Goal: Task Accomplishment & Management: Use online tool/utility

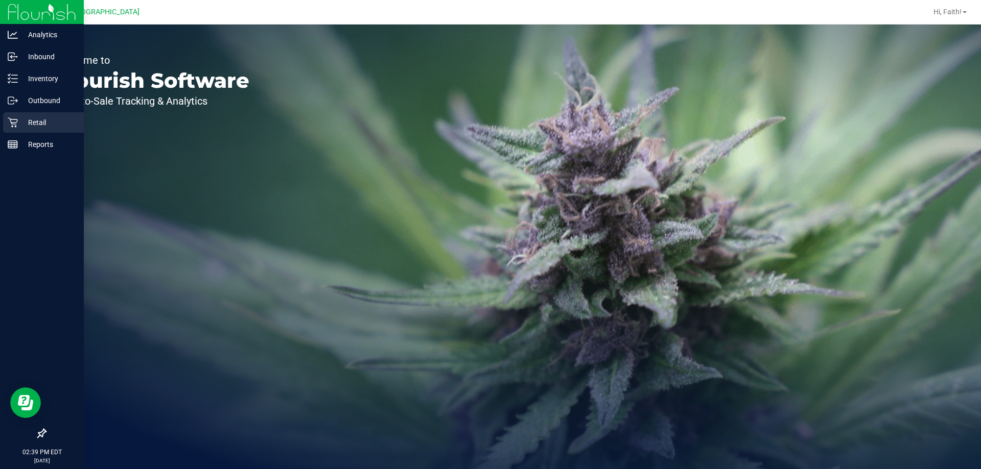
click at [15, 116] on div "Retail" at bounding box center [43, 122] width 81 height 20
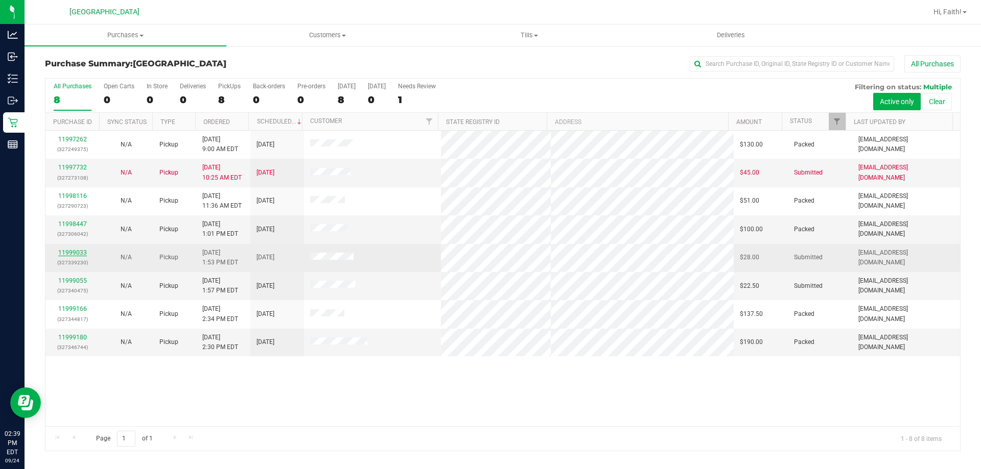
click at [76, 252] on link "11999033" at bounding box center [72, 252] width 29 height 7
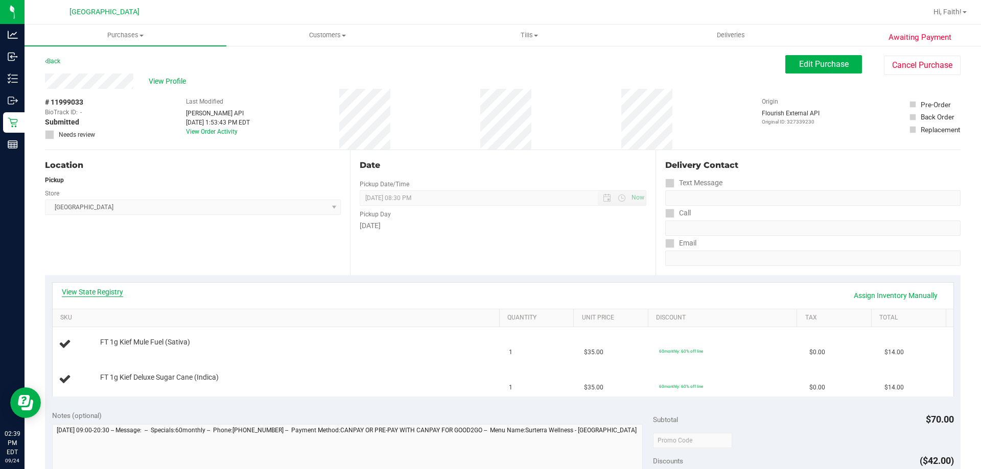
click at [100, 288] on link "View State Registry" at bounding box center [92, 292] width 61 height 10
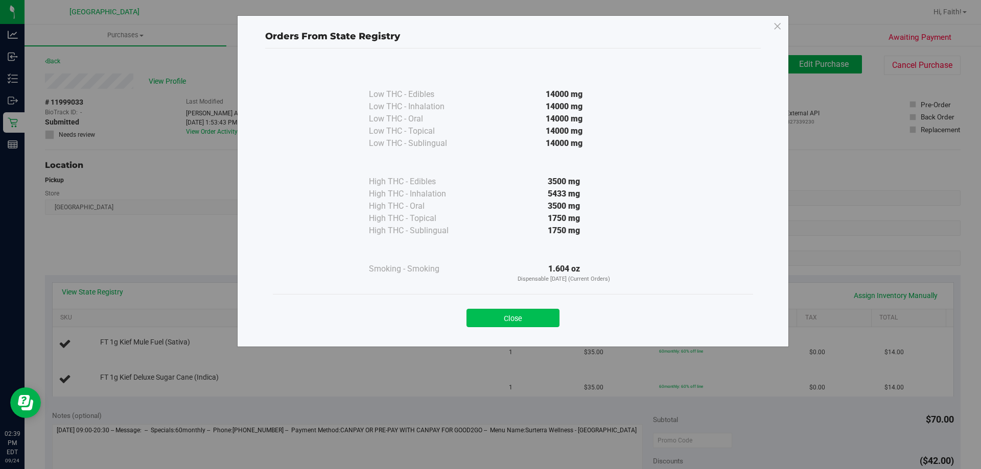
click at [528, 324] on button "Close" at bounding box center [512, 318] width 93 height 18
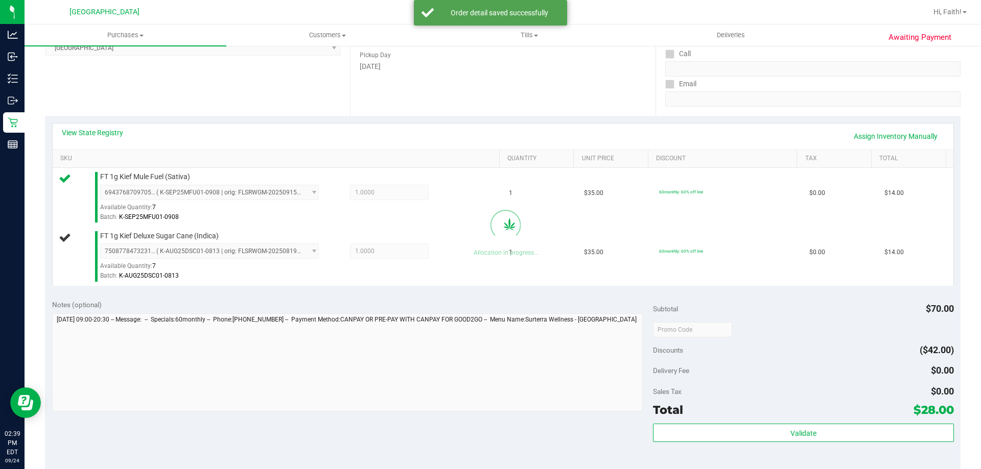
scroll to position [172, 0]
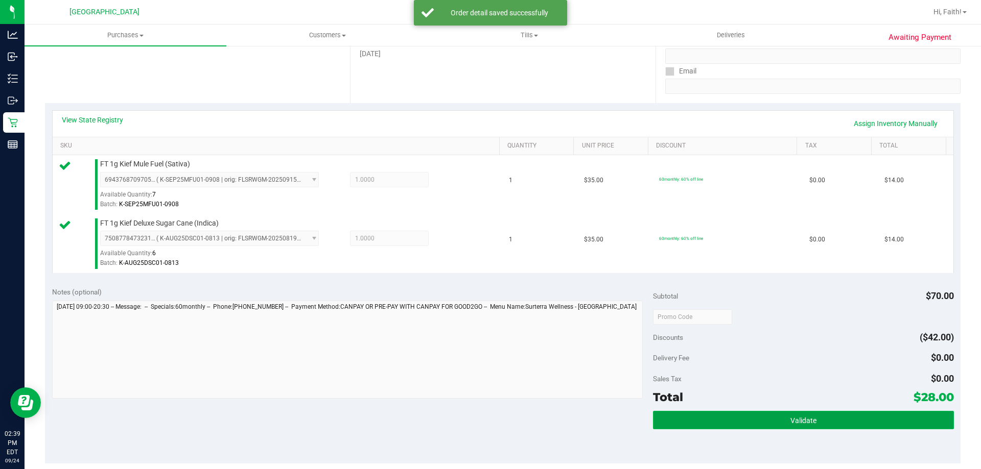
click at [815, 419] on button "Validate" at bounding box center [803, 420] width 300 height 18
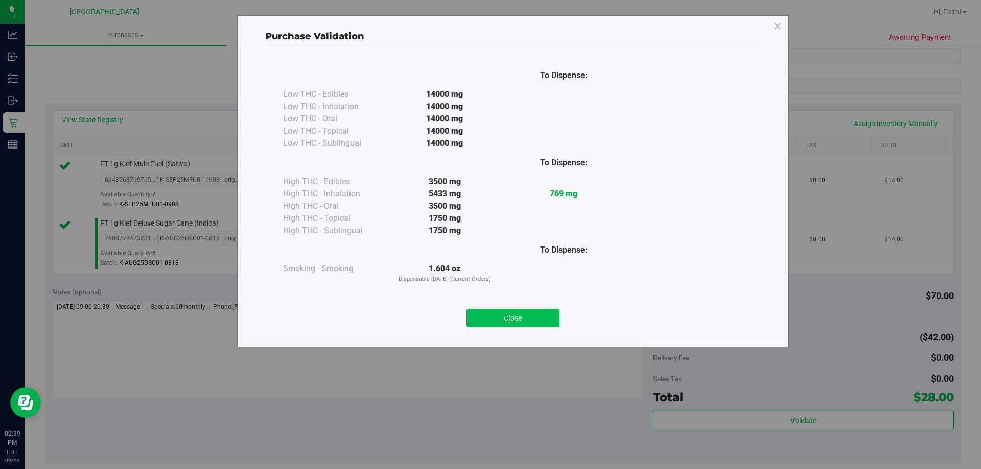
click at [515, 310] on button "Close" at bounding box center [512, 318] width 93 height 18
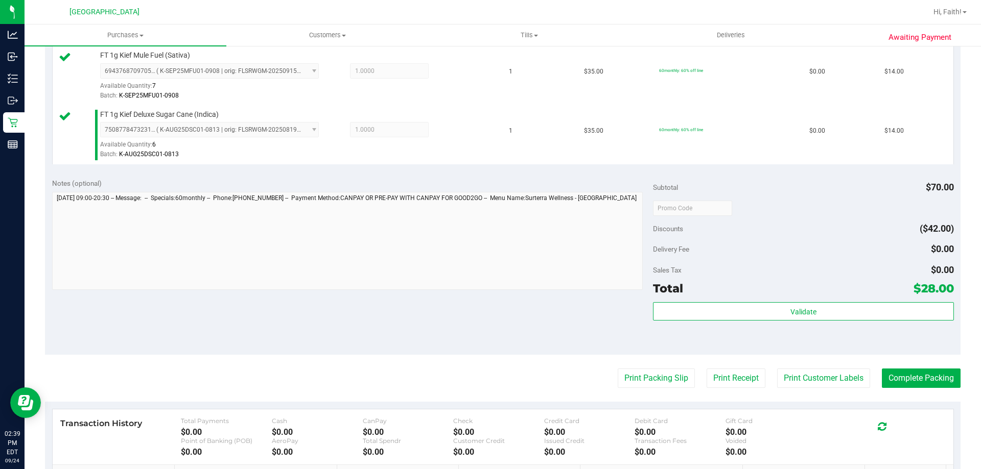
scroll to position [326, 0]
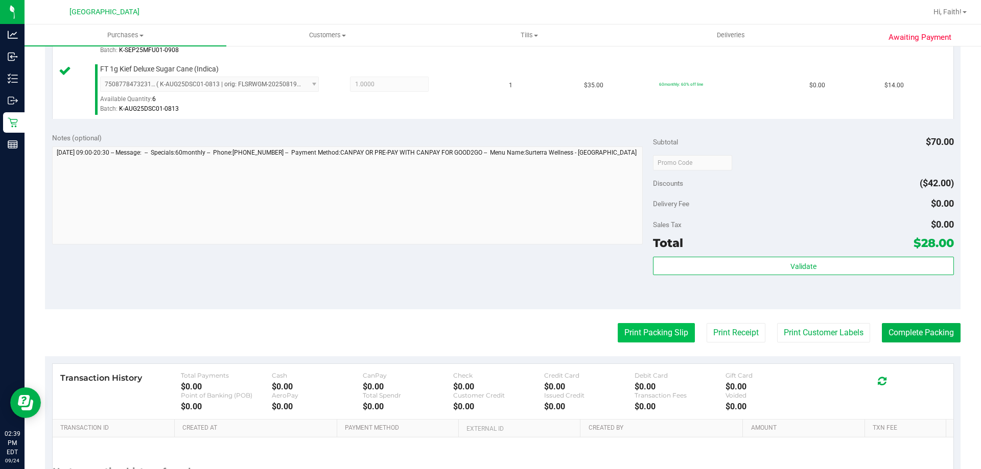
click at [637, 325] on button "Print Packing Slip" at bounding box center [656, 332] width 77 height 19
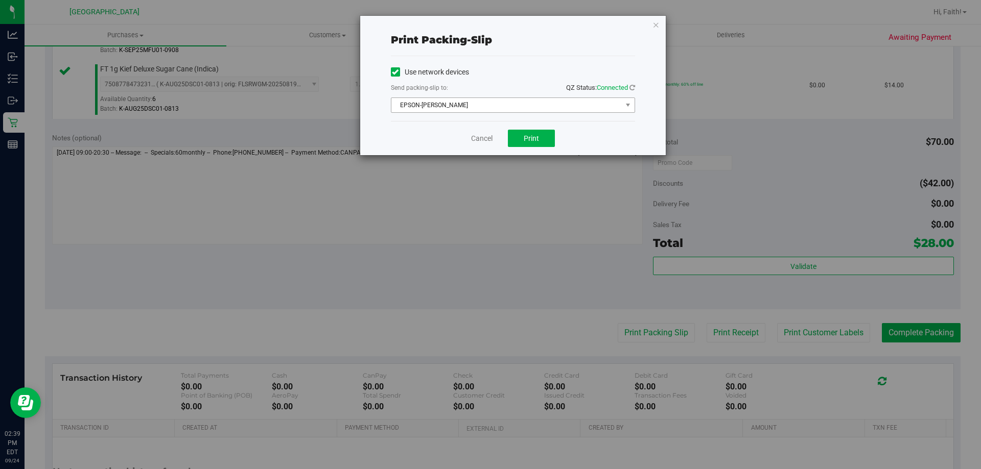
click at [419, 106] on span "EPSON-[PERSON_NAME]" at bounding box center [506, 105] width 230 height 14
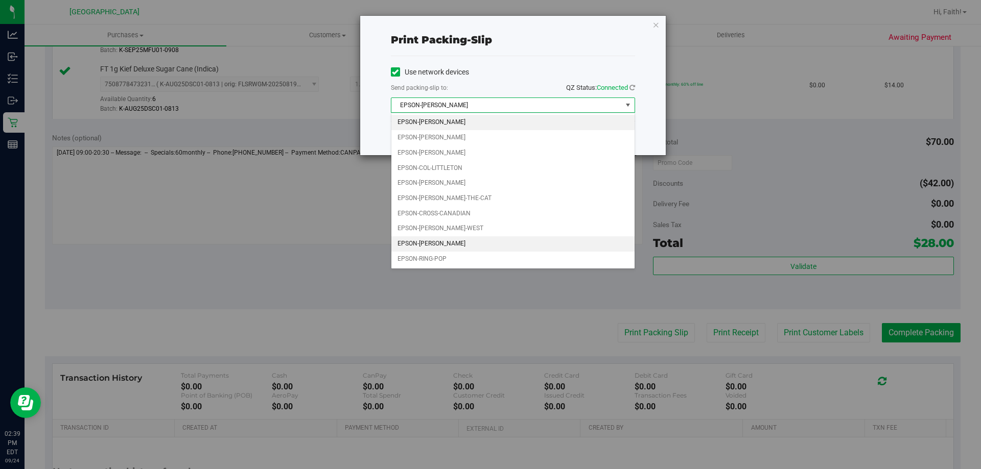
click at [445, 242] on li "EPSON-[PERSON_NAME]" at bounding box center [512, 243] width 243 height 15
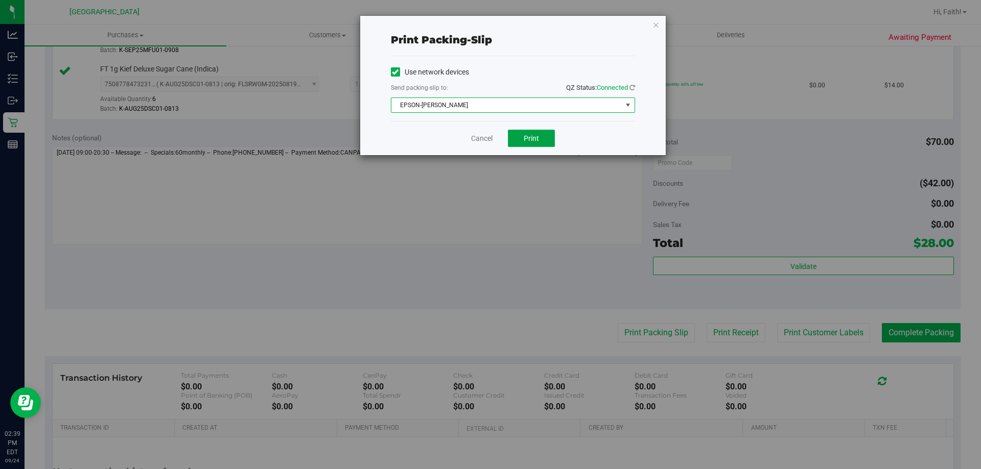
click at [527, 138] on span "Print" at bounding box center [531, 138] width 15 height 8
click at [652, 28] on icon "button" at bounding box center [655, 24] width 7 height 12
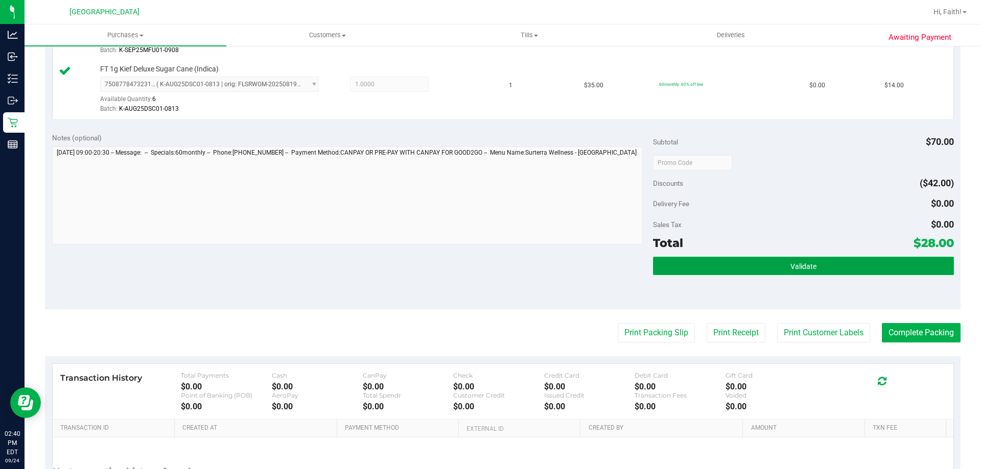
click at [812, 265] on button "Validate" at bounding box center [803, 266] width 300 height 18
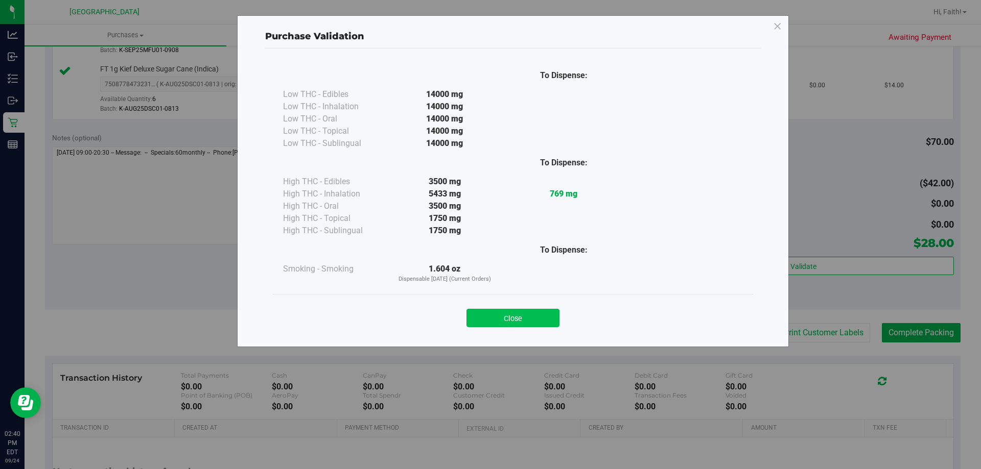
click at [500, 324] on button "Close" at bounding box center [512, 318] width 93 height 18
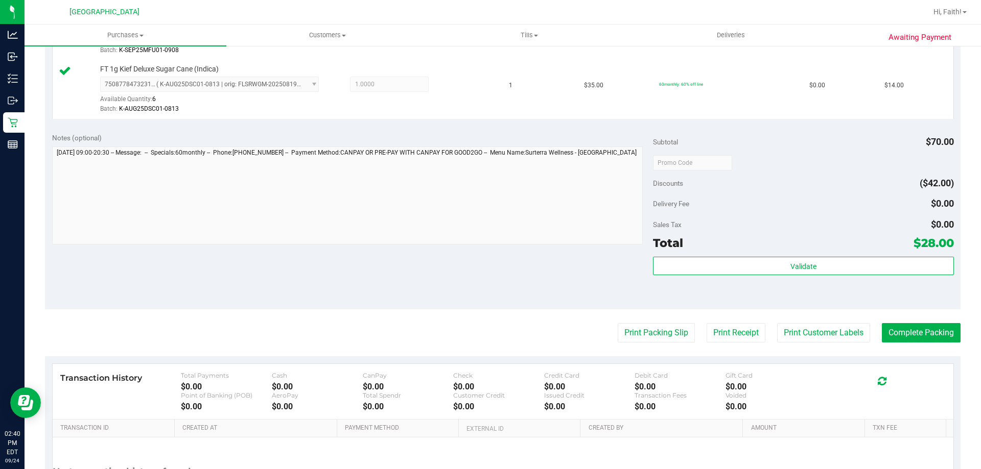
click at [895, 354] on purchase-details "Back Edit Purchase Cancel Purchase View Profile # 11999033 BioTrack ID: - Submi…" at bounding box center [502, 138] width 915 height 819
click at [915, 365] on div "Transaction History Total Payments $0.00 Cash $0.00 CanPay $0.00 Check $0.00 Cr…" at bounding box center [503, 392] width 901 height 56
click at [902, 340] on button "Complete Packing" at bounding box center [921, 332] width 79 height 19
click at [901, 339] on button "Complete Packing" at bounding box center [916, 332] width 87 height 19
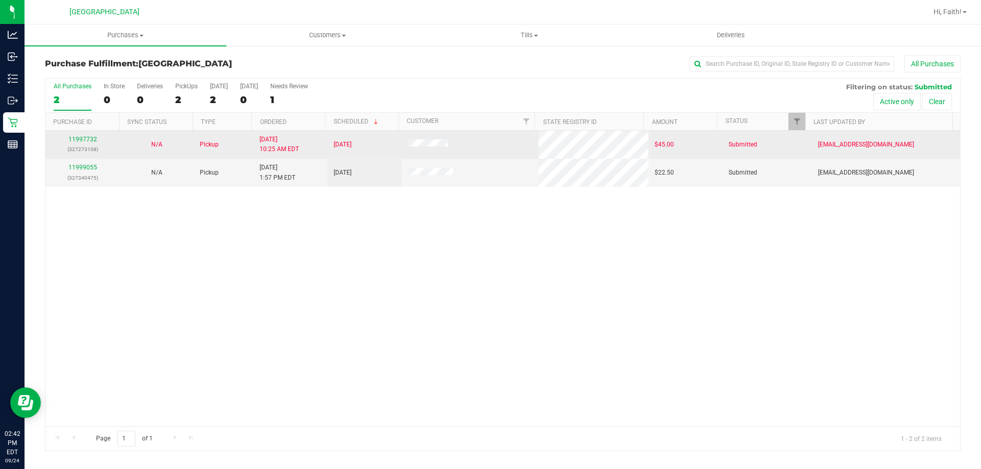
click at [96, 156] on td "11997732 (327273108)" at bounding box center [82, 145] width 74 height 28
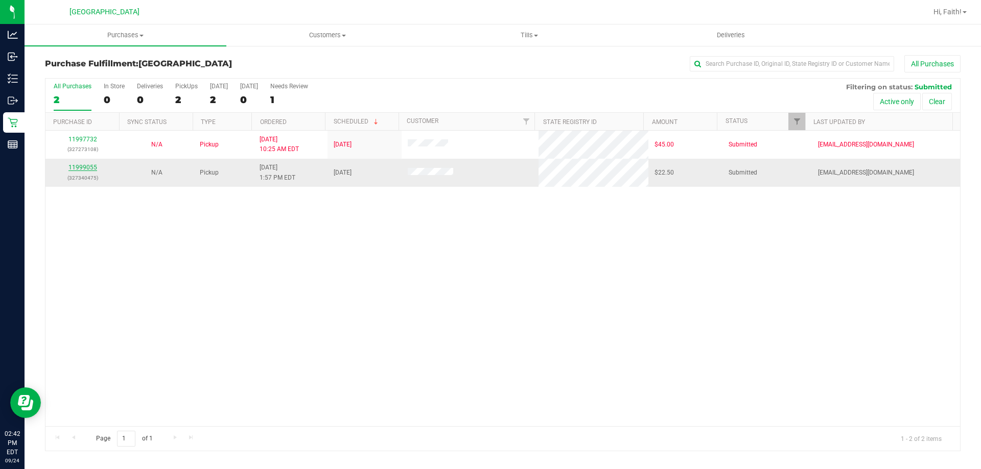
click at [80, 168] on link "11999055" at bounding box center [82, 167] width 29 height 7
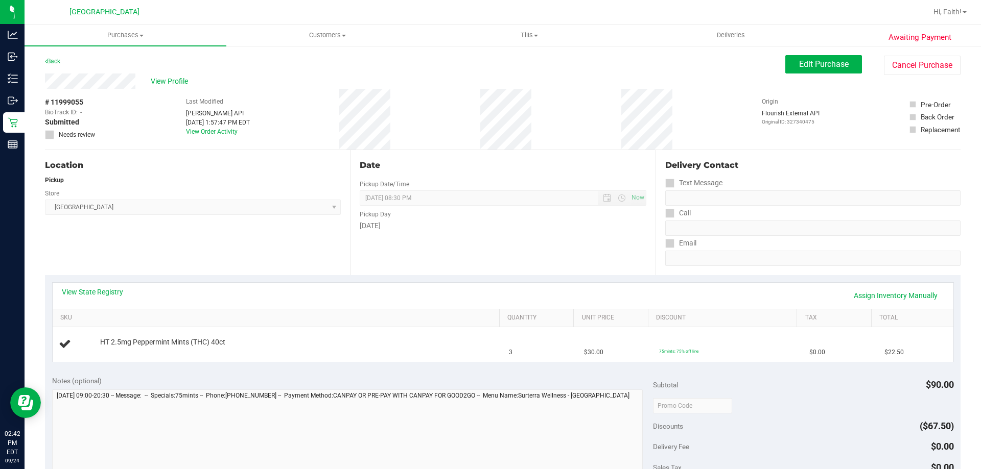
click at [121, 283] on div "View State Registry Assign Inventory Manually" at bounding box center [503, 296] width 901 height 26
click at [109, 294] on link "View State Registry" at bounding box center [92, 292] width 61 height 10
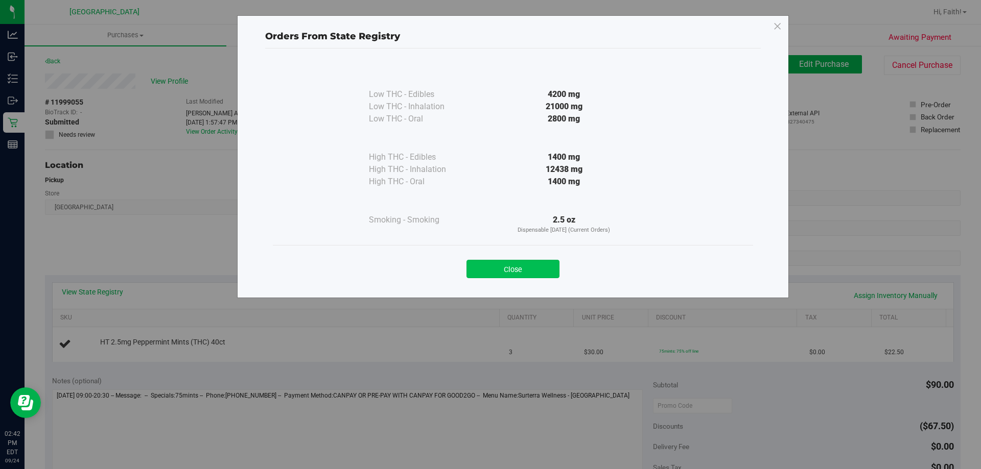
click at [518, 267] on button "Close" at bounding box center [512, 269] width 93 height 18
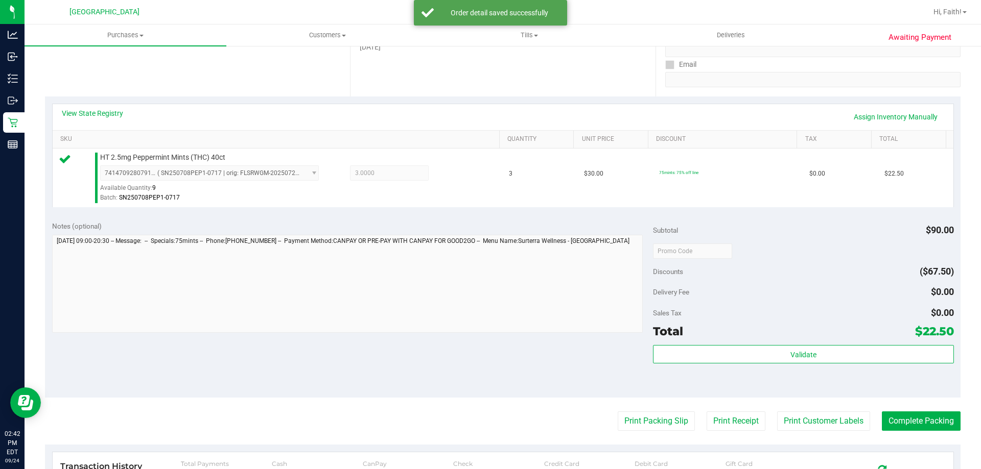
scroll to position [236, 0]
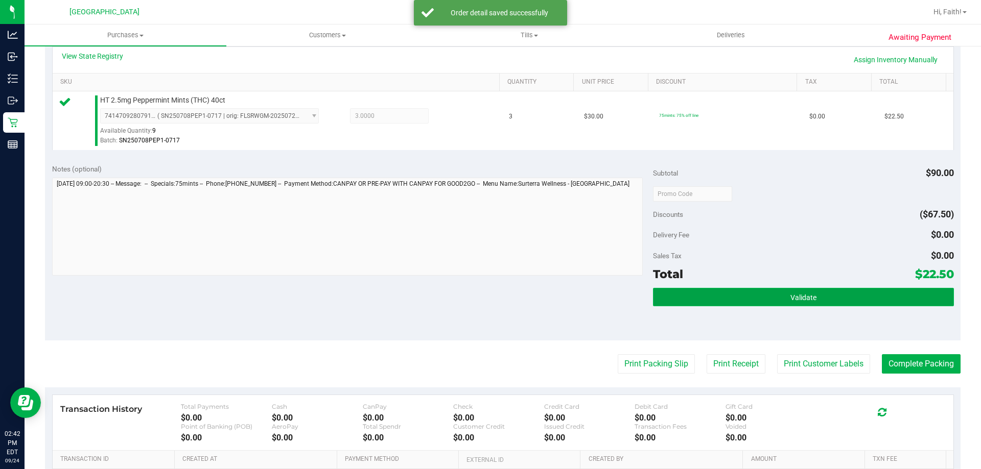
click at [833, 288] on button "Validate" at bounding box center [803, 297] width 300 height 18
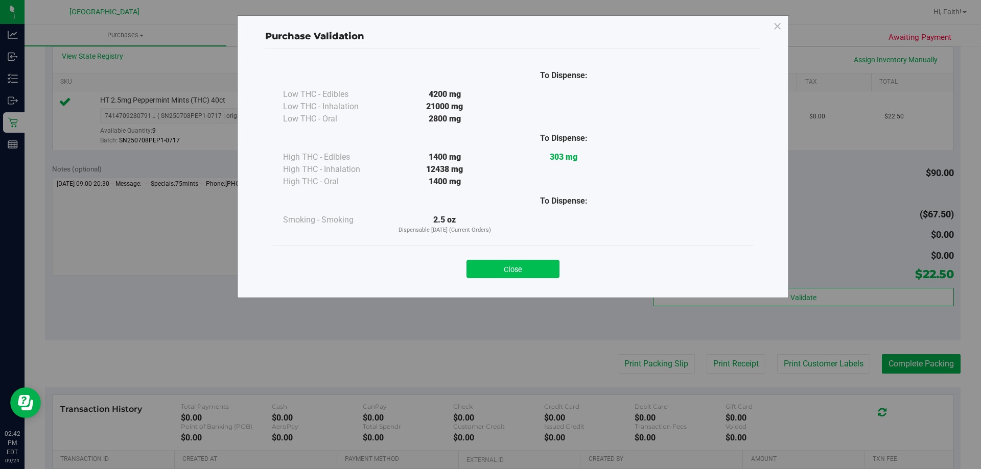
click at [535, 263] on button "Close" at bounding box center [512, 269] width 93 height 18
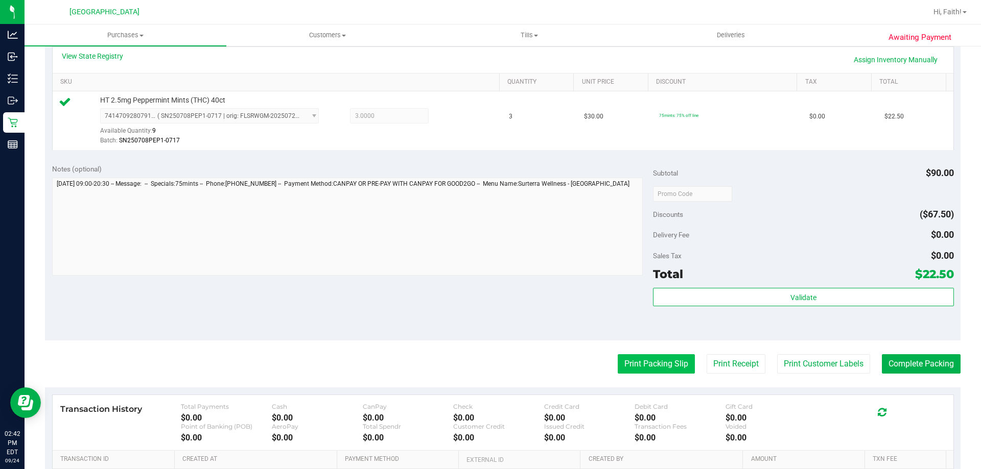
click at [635, 368] on button "Print Packing Slip" at bounding box center [656, 363] width 77 height 19
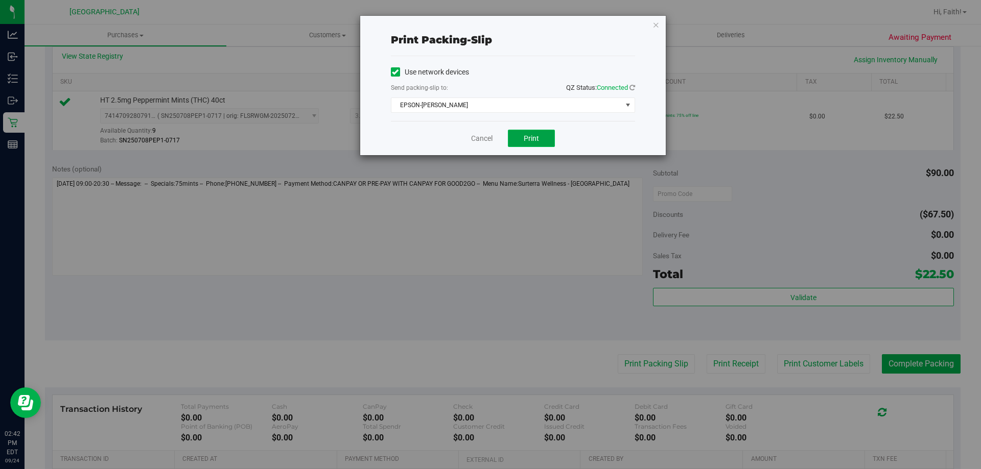
click at [544, 139] on button "Print" at bounding box center [531, 138] width 47 height 17
click at [655, 24] on icon "button" at bounding box center [655, 24] width 7 height 12
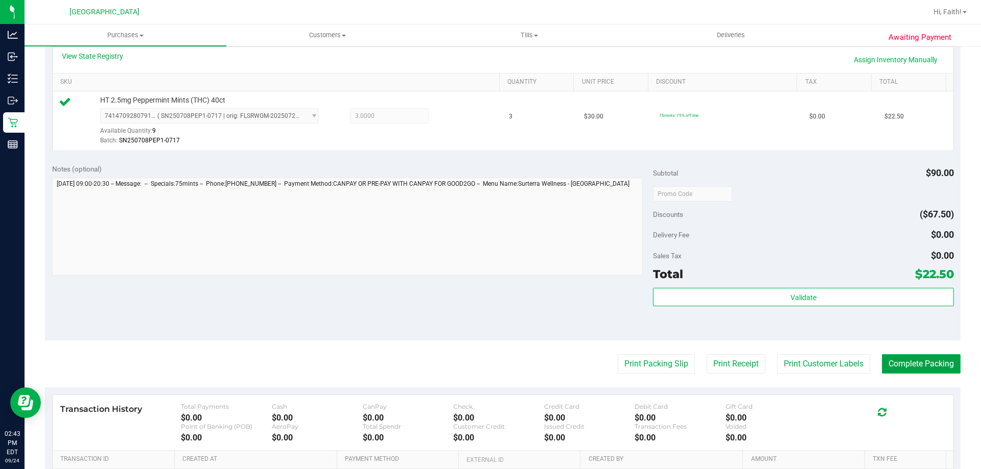
click at [920, 372] on button "Complete Packing" at bounding box center [921, 363] width 79 height 19
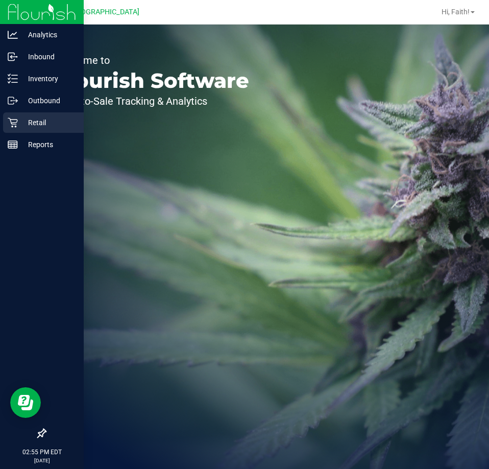
click at [26, 123] on p "Retail" at bounding box center [48, 122] width 61 height 12
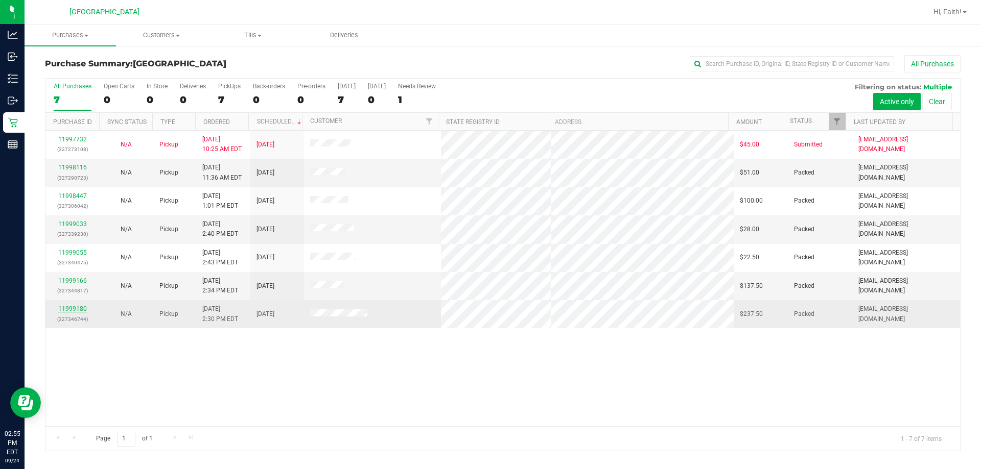
click at [80, 307] on link "11999180" at bounding box center [72, 308] width 29 height 7
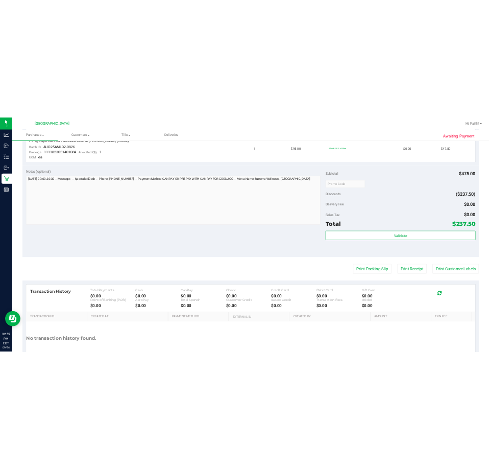
scroll to position [463, 0]
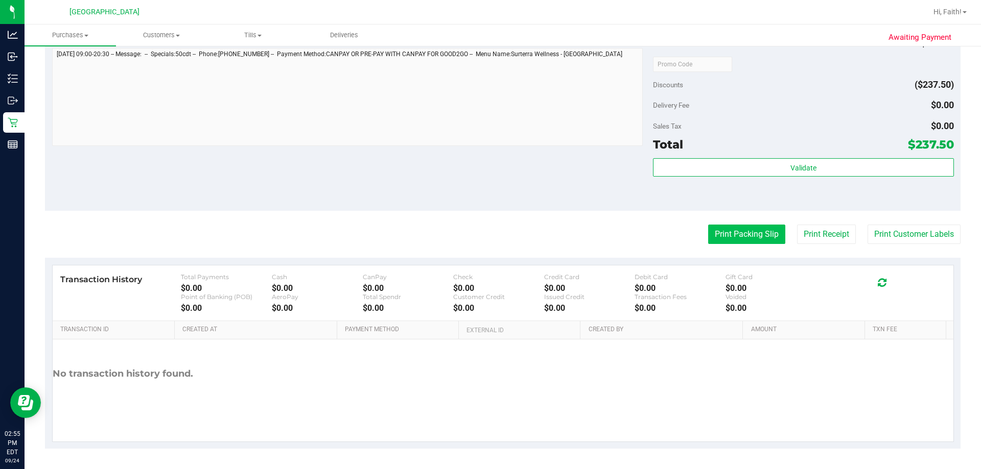
click at [489, 240] on button "Print Packing Slip" at bounding box center [746, 234] width 77 height 19
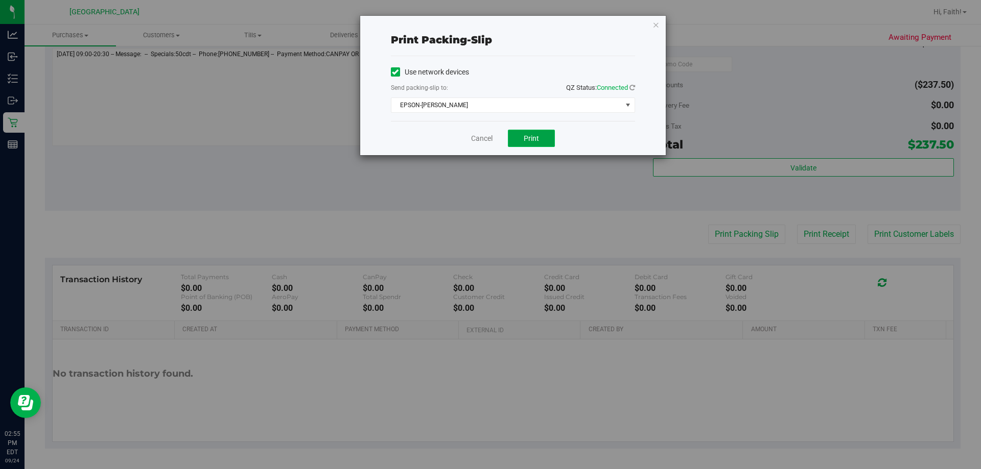
click at [489, 141] on span "Print" at bounding box center [531, 138] width 15 height 8
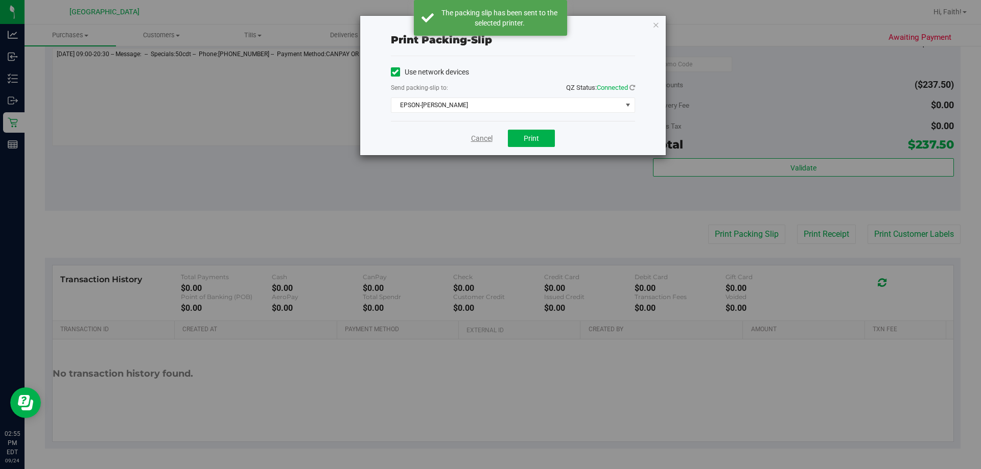
click at [482, 134] on link "Cancel" at bounding box center [481, 138] width 21 height 11
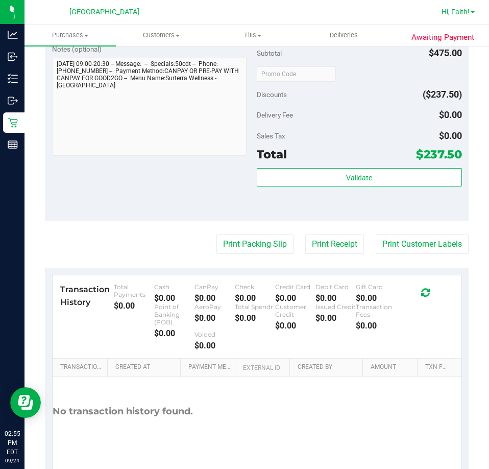
click at [460, 12] on span "Hi, Faith!" at bounding box center [456, 12] width 28 height 8
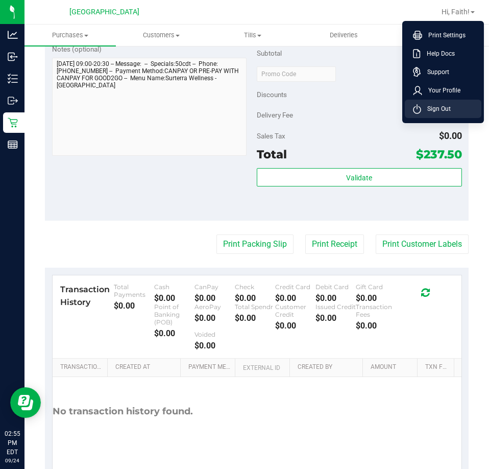
click at [432, 105] on span "Sign Out" at bounding box center [436, 109] width 30 height 10
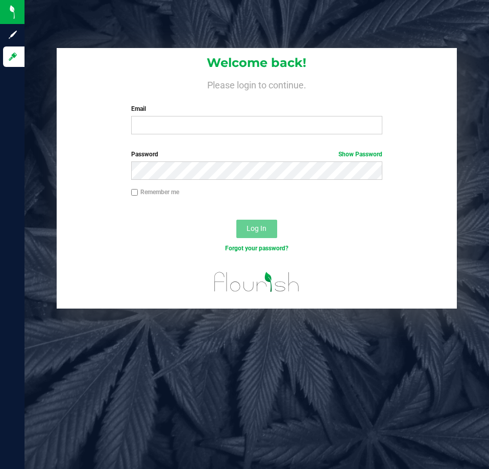
click at [229, 136] on div "Welcome back! Please login to continue. Email Required Please format your email…" at bounding box center [257, 95] width 400 height 94
click at [227, 134] on input "Email" at bounding box center [256, 125] width 251 height 18
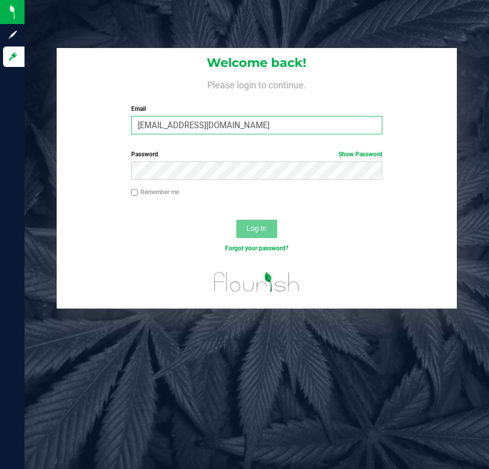
type input "[EMAIL_ADDRESS][DOMAIN_NAME]"
click at [206, 152] on label "Password Show Password" at bounding box center [256, 154] width 251 height 9
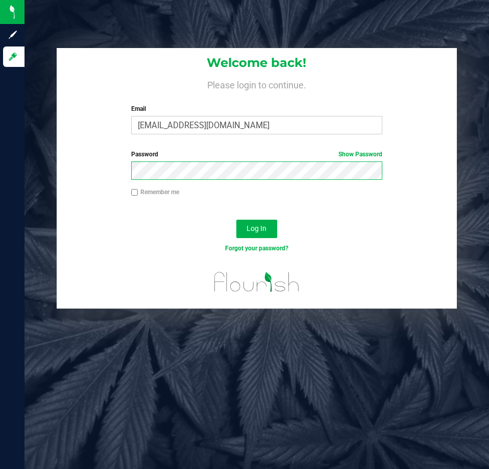
click at [236, 220] on button "Log In" at bounding box center [256, 229] width 41 height 18
